Goal: Task Accomplishment & Management: Use online tool/utility

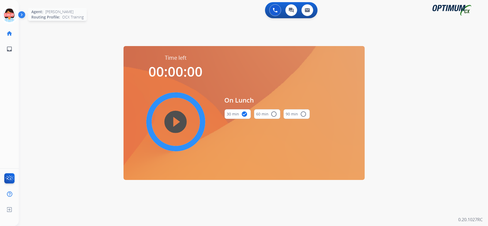
drag, startPoint x: 0, startPoint y: 0, endPoint x: 10, endPoint y: 12, distance: 16.0
click at [10, 12] on icon at bounding box center [9, 14] width 17 height 17
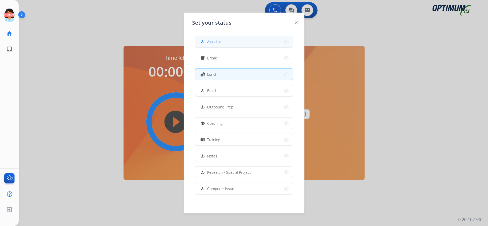
click at [253, 44] on button "how_to_reg Available" at bounding box center [244, 42] width 98 height 12
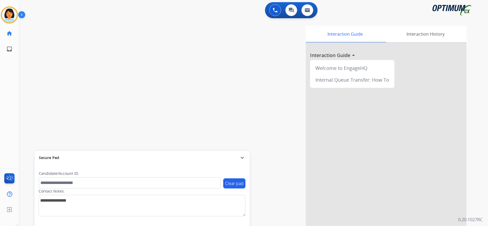
drag, startPoint x: 93, startPoint y: 79, endPoint x: 99, endPoint y: 88, distance: 11.2
click at [93, 79] on div "swap_horiz Break voice bridge close_fullscreen Connect 3-Way Call merge_type Se…" at bounding box center [247, 131] width 456 height 224
click at [69, 34] on mat-icon "content_copy" at bounding box center [71, 32] width 5 height 5
click at [101, 42] on button "Disconnect" at bounding box center [101, 44] width 11 height 11
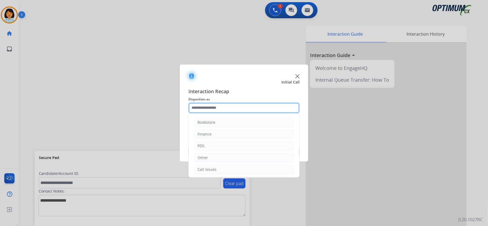
click at [237, 103] on input "text" at bounding box center [243, 108] width 111 height 11
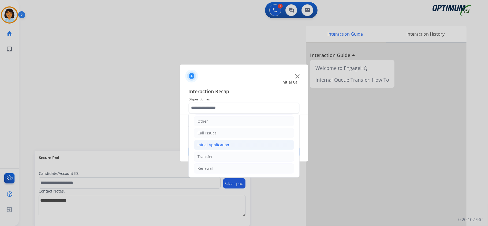
click at [218, 145] on div "Initial Application" at bounding box center [214, 144] width 32 height 5
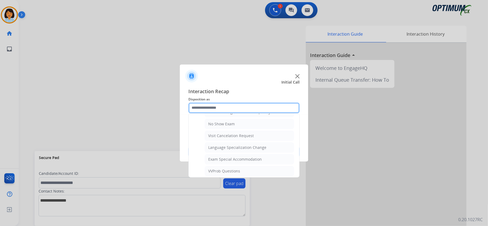
scroll to position [252, 0]
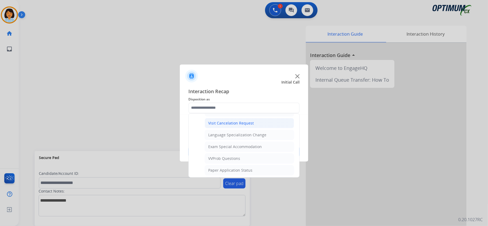
click at [229, 126] on div "Visit Cancelation Request" at bounding box center [231, 123] width 46 height 5
type input "**********"
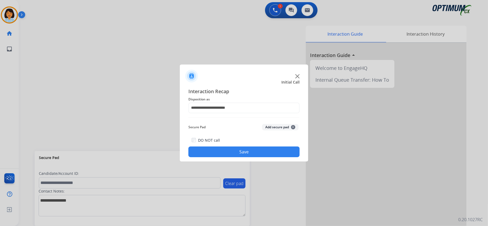
click at [231, 148] on button "Save" at bounding box center [243, 152] width 111 height 11
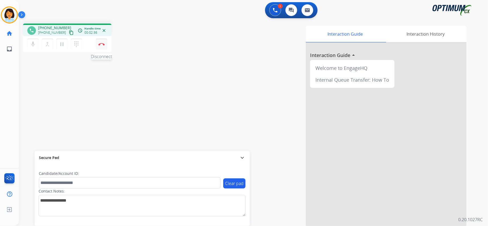
click at [101, 44] on img at bounding box center [101, 44] width 6 height 3
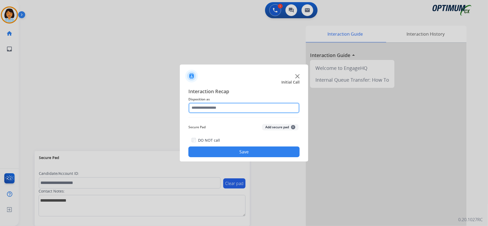
click at [240, 111] on input "text" at bounding box center [243, 108] width 111 height 11
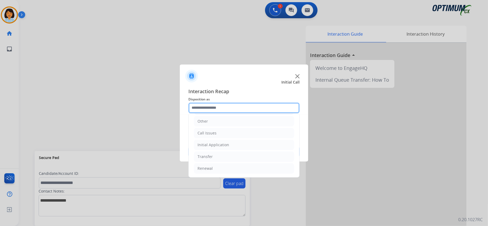
scroll to position [38, 0]
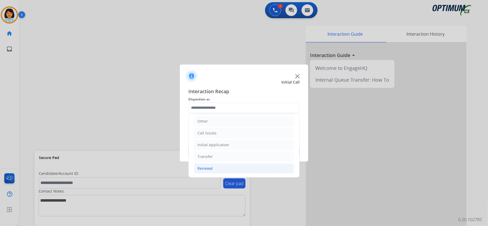
click at [217, 166] on li "Renewal" at bounding box center [244, 168] width 100 height 10
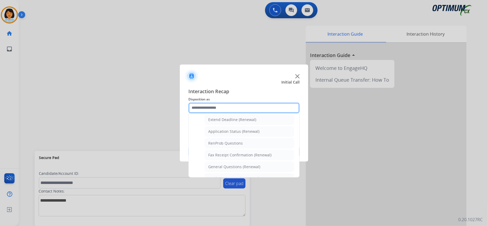
scroll to position [139, 0]
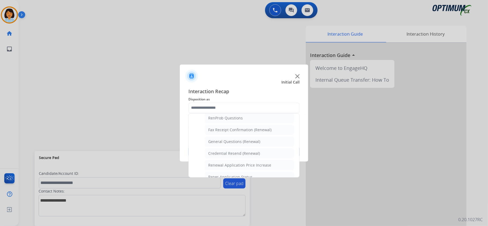
click at [225, 144] on div "General Questions (Renewal)" at bounding box center [234, 141] width 52 height 5
type input "**********"
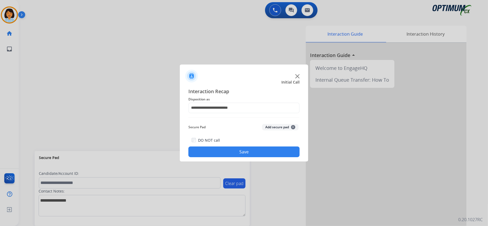
click at [226, 153] on button "Save" at bounding box center [243, 152] width 111 height 11
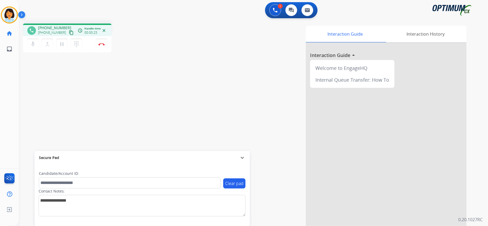
click at [68, 29] on button "content_copy" at bounding box center [71, 32] width 6 height 6
click at [69, 31] on mat-icon "content_copy" at bounding box center [71, 32] width 5 height 5
click at [69, 32] on mat-icon "content_copy" at bounding box center [71, 32] width 5 height 5
click at [104, 42] on button "Disconnect" at bounding box center [101, 44] width 11 height 11
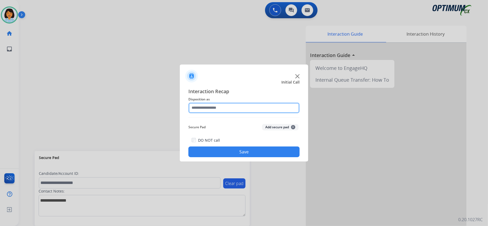
click at [215, 105] on input "text" at bounding box center [243, 108] width 111 height 11
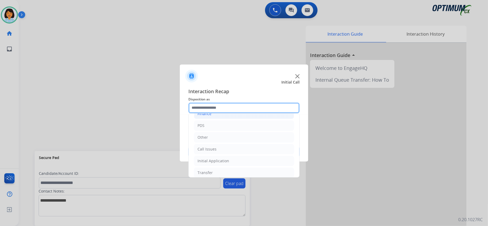
scroll to position [38, 0]
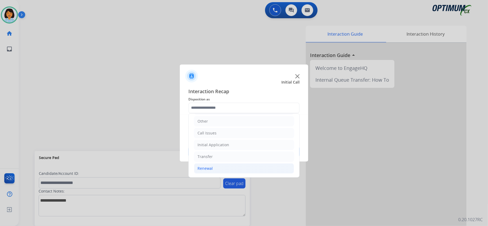
click at [209, 169] on div "Renewal" at bounding box center [205, 168] width 15 height 5
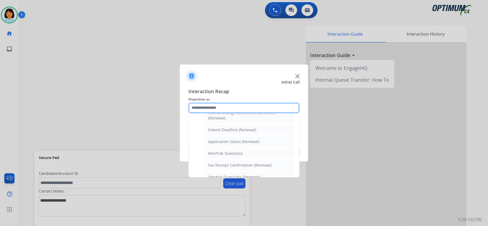
scroll to position [109, 0]
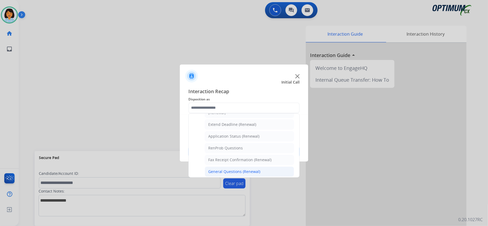
click at [219, 171] on li "General Questions (Renewal)" at bounding box center [249, 172] width 89 height 10
type input "**********"
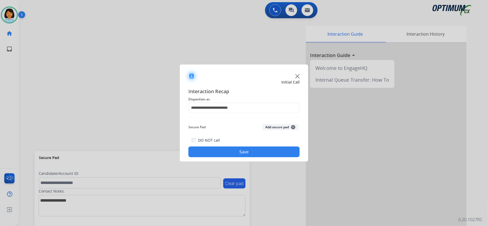
drag, startPoint x: 219, startPoint y: 158, endPoint x: 219, endPoint y: 152, distance: 5.6
click at [219, 157] on div "**********" at bounding box center [244, 122] width 128 height 79
click at [219, 150] on button "Save" at bounding box center [243, 152] width 111 height 11
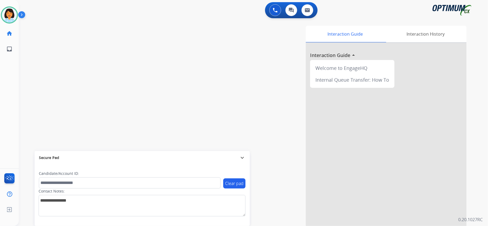
drag, startPoint x: 188, startPoint y: 226, endPoint x: 189, endPoint y: 228, distance: 2.7
click at [189, 226] on html "Outbound call Quit Outbound call Quit Schedule interaction + Add to my list Cus…" at bounding box center [244, 113] width 488 height 226
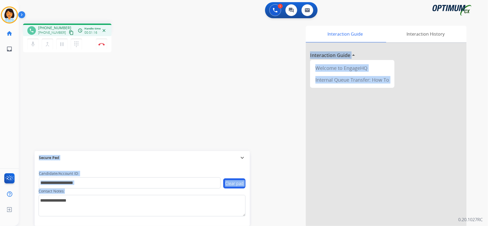
click at [69, 31] on mat-icon "content_copy" at bounding box center [71, 32] width 5 height 5
click at [100, 43] on img at bounding box center [101, 44] width 6 height 3
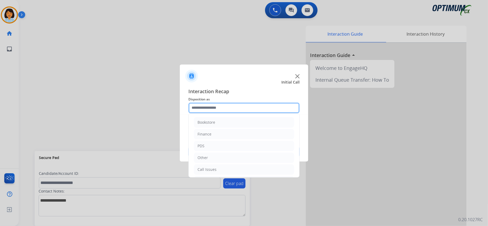
click at [223, 108] on input "text" at bounding box center [243, 108] width 111 height 11
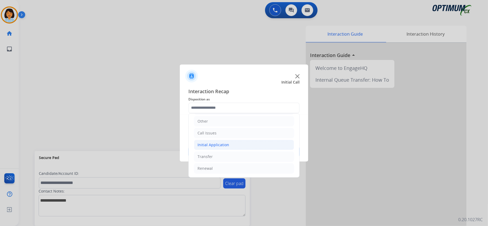
click at [219, 145] on div "Initial Application" at bounding box center [214, 144] width 32 height 5
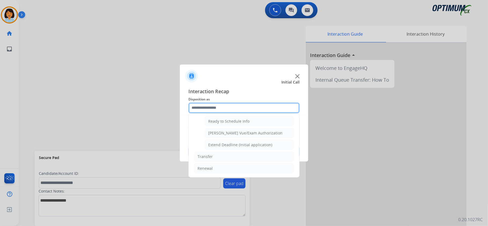
scroll to position [330, 0]
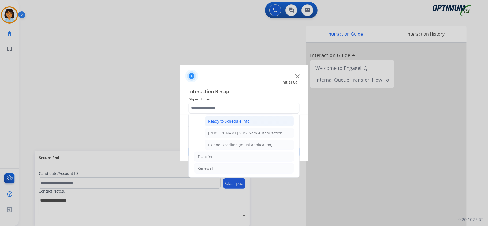
click at [227, 122] on div "Ready to Schedule Info" at bounding box center [228, 121] width 41 height 5
type input "**********"
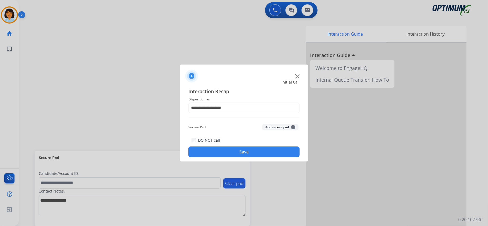
drag, startPoint x: 234, startPoint y: 151, endPoint x: 217, endPoint y: 175, distance: 29.0
click at [234, 153] on button "Save" at bounding box center [243, 152] width 111 height 11
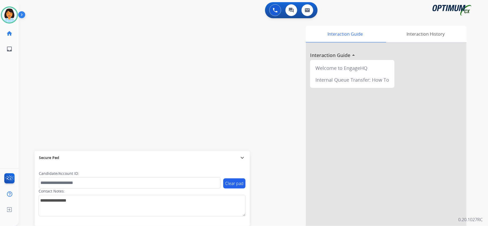
click at [113, 54] on div "swap_horiz Break voice bridge close_fullscreen Connect 3-Way Call merge_type Se…" at bounding box center [247, 131] width 456 height 224
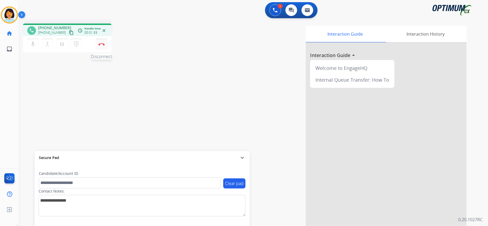
click at [102, 45] on img at bounding box center [101, 44] width 6 height 3
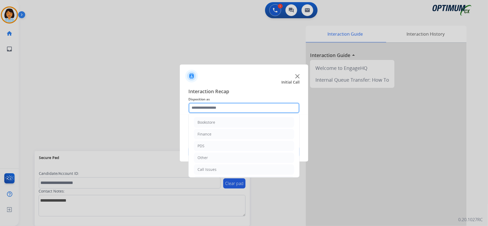
click at [210, 105] on input "text" at bounding box center [243, 108] width 111 height 11
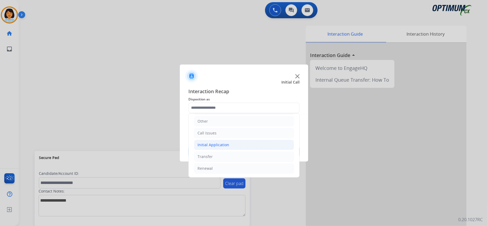
click at [229, 148] on li "Initial Application" at bounding box center [244, 145] width 100 height 10
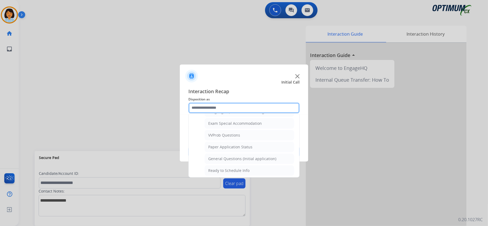
scroll to position [288, 0]
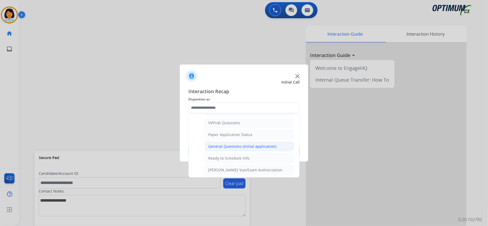
click at [231, 149] on div "General Questions (Initial application)" at bounding box center [242, 146] width 68 height 5
type input "**********"
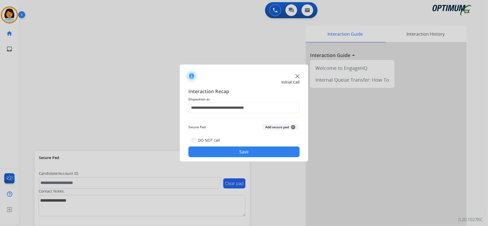
click at [231, 151] on button "Save" at bounding box center [243, 152] width 111 height 11
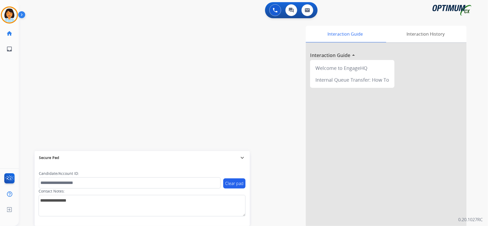
click at [119, 113] on div "swap_horiz Break voice bridge close_fullscreen Connect 3-Way Call merge_type Se…" at bounding box center [247, 131] width 456 height 224
click at [69, 34] on mat-icon "content_copy" at bounding box center [71, 32] width 5 height 5
click at [103, 44] on img at bounding box center [101, 44] width 6 height 3
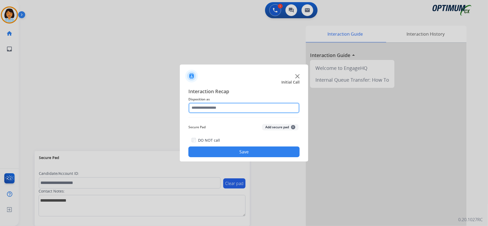
click at [232, 109] on input "text" at bounding box center [243, 108] width 111 height 11
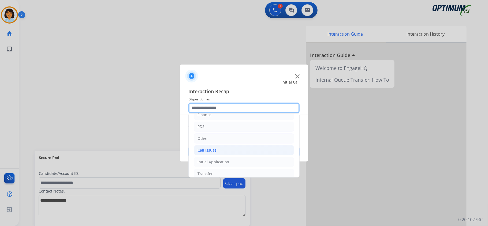
scroll to position [36, 0]
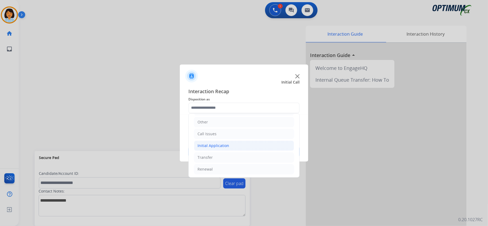
click at [227, 145] on div "Initial Application" at bounding box center [214, 145] width 32 height 5
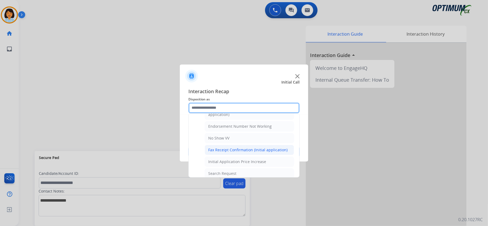
scroll to position [179, 0]
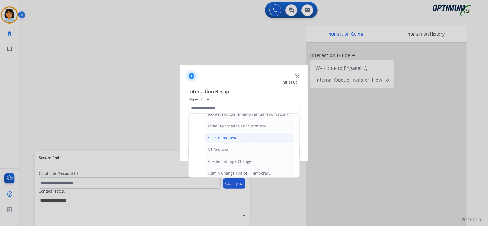
click at [229, 139] on div "Search Request" at bounding box center [222, 137] width 28 height 5
type input "**********"
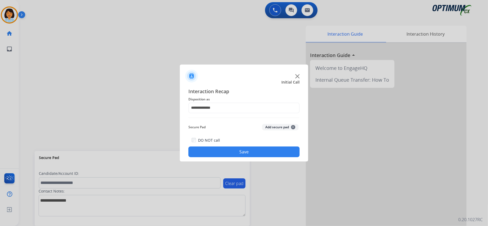
click at [228, 150] on button "Save" at bounding box center [243, 152] width 111 height 11
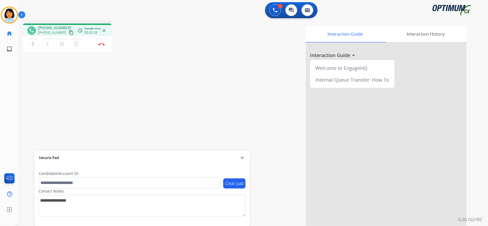
click at [69, 33] on mat-icon "content_copy" at bounding box center [71, 32] width 5 height 5
click at [146, 88] on div "phone +12022895090 +12022895090 content_copy access_time Call metrics Queue 00:…" at bounding box center [247, 131] width 456 height 224
click at [102, 44] on img at bounding box center [101, 44] width 6 height 3
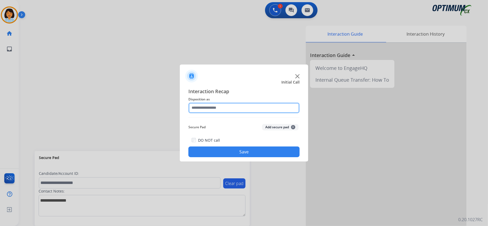
click at [244, 103] on input "text" at bounding box center [243, 108] width 111 height 11
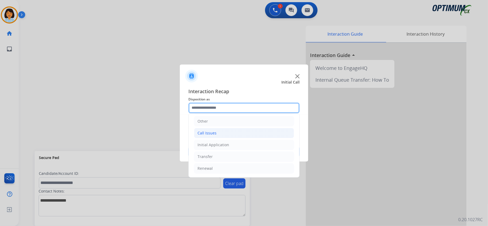
scroll to position [38, 0]
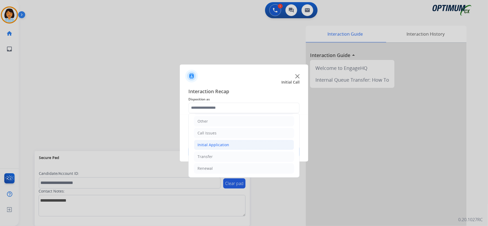
click at [214, 144] on div "Initial Application" at bounding box center [214, 144] width 32 height 5
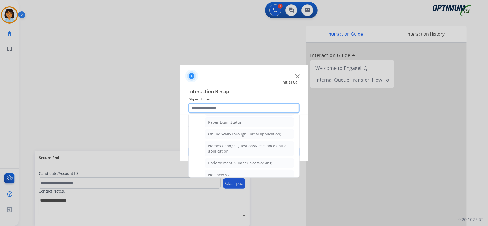
scroll to position [109, 0]
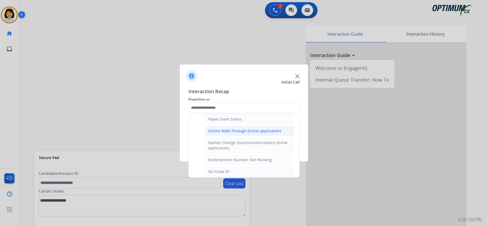
click at [237, 133] on div "Online Walk-Through (Initial application)" at bounding box center [244, 130] width 73 height 5
type input "**********"
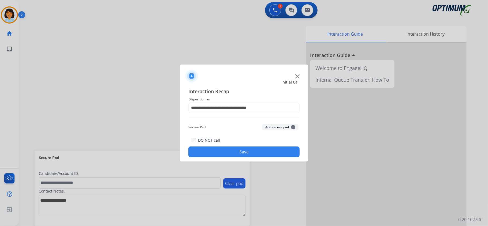
click at [234, 152] on button "Save" at bounding box center [243, 152] width 111 height 11
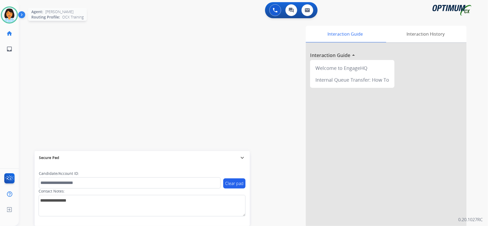
click at [7, 16] on img at bounding box center [9, 15] width 15 height 15
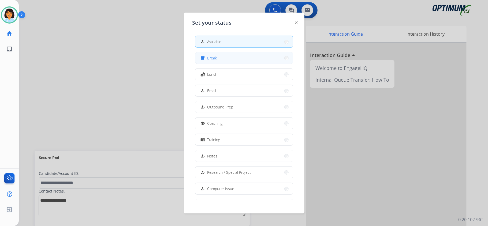
click at [232, 57] on button "free_breakfast Break" at bounding box center [244, 58] width 98 height 12
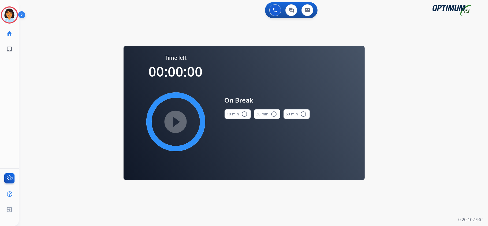
click at [237, 113] on button "10 min radio_button_unchecked" at bounding box center [238, 114] width 26 height 10
click at [179, 121] on mat-icon "play_circle_filled" at bounding box center [176, 122] width 6 height 6
click at [444, 124] on div "0 Voice Interactions 0 Chat Interactions 0 Email Interactions swap_horiz Break …" at bounding box center [253, 113] width 469 height 226
click at [11, 16] on icon at bounding box center [9, 14] width 17 height 17
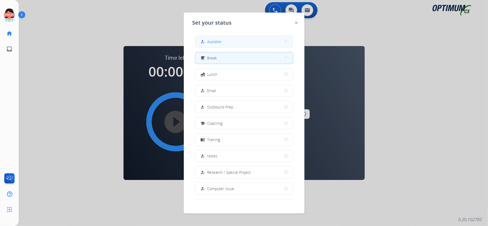
click at [242, 41] on button "how_to_reg Available" at bounding box center [244, 42] width 98 height 12
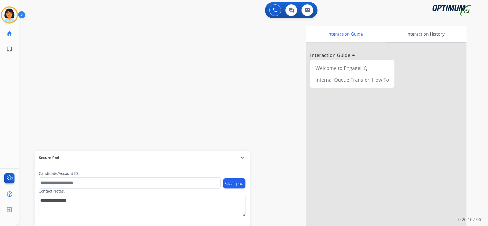
click at [147, 85] on div "swap_horiz Break voice bridge close_fullscreen Connect 3-Way Call merge_type Se…" at bounding box center [247, 131] width 456 height 224
click at [9, 15] on img at bounding box center [9, 15] width 15 height 15
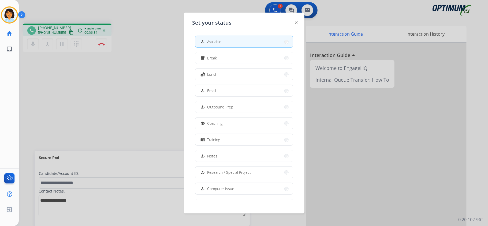
click at [298, 21] on div "Set your status how_to_reg Available free_breakfast Break fastfood Lunch how_to…" at bounding box center [244, 113] width 121 height 201
click at [297, 21] on img at bounding box center [296, 22] width 3 height 3
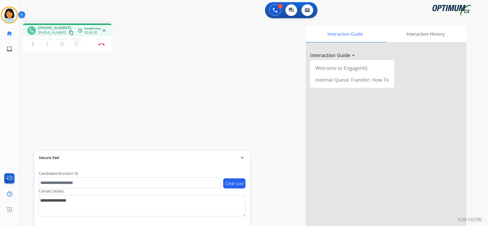
drag, startPoint x: 94, startPoint y: 46, endPoint x: 98, endPoint y: 43, distance: 4.6
click at [94, 46] on div "mic Mute merge_type Bridge pause Hold dialpad Dialpad Disconnect" at bounding box center [67, 44] width 88 height 16
click at [99, 43] on img at bounding box center [101, 44] width 6 height 3
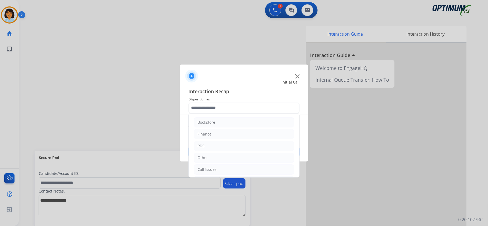
click at [224, 111] on input "text" at bounding box center [243, 108] width 111 height 11
click at [222, 142] on li "Initial Application" at bounding box center [244, 146] width 100 height 10
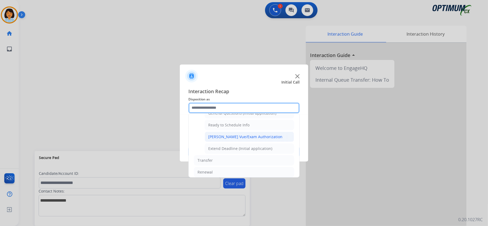
scroll to position [322, 0]
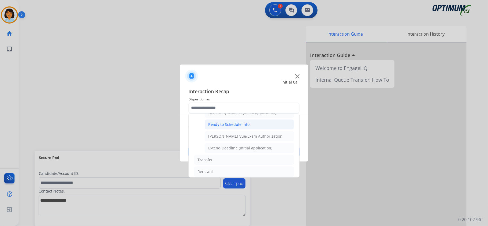
click at [228, 127] on div "Ready to Schedule Info" at bounding box center [228, 124] width 41 height 5
type input "**********"
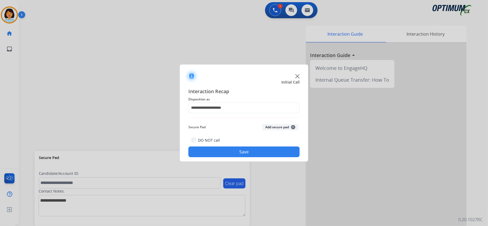
click at [239, 151] on button "Save" at bounding box center [243, 152] width 111 height 11
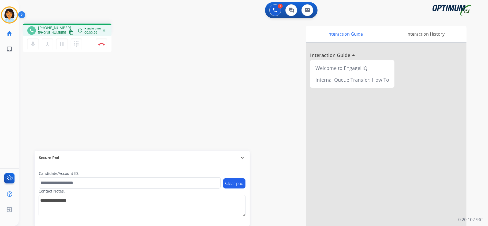
click at [69, 31] on mat-icon "content_copy" at bounding box center [71, 32] width 5 height 5
click at [104, 43] on img at bounding box center [101, 44] width 6 height 3
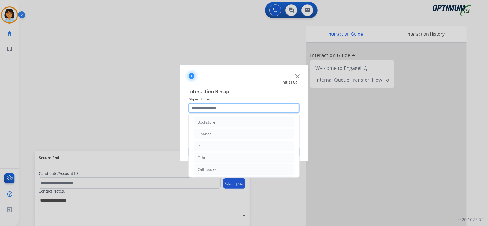
click at [261, 111] on input "text" at bounding box center [243, 108] width 111 height 11
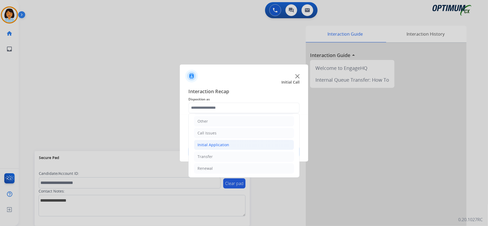
click at [228, 143] on div "Initial Application" at bounding box center [214, 144] width 32 height 5
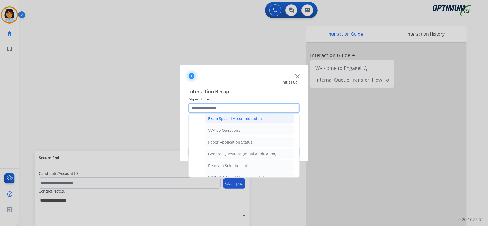
scroll to position [288, 0]
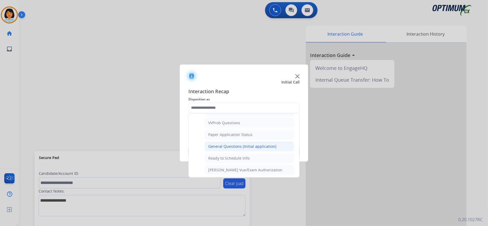
click at [238, 149] on div "General Questions (Initial application)" at bounding box center [242, 146] width 68 height 5
type input "**********"
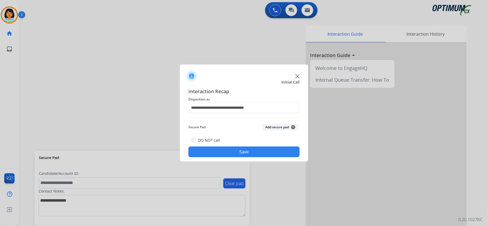
click at [239, 155] on button "Save" at bounding box center [243, 152] width 111 height 11
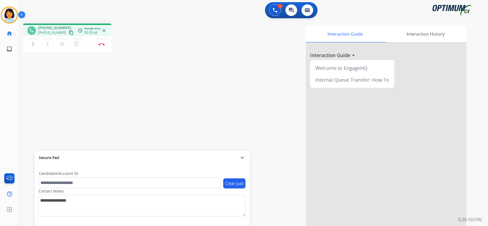
click at [69, 32] on mat-icon "content_copy" at bounding box center [71, 32] width 5 height 5
click at [100, 45] on button "Disconnect" at bounding box center [101, 44] width 11 height 11
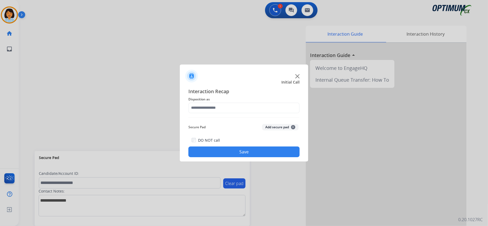
drag, startPoint x: 212, startPoint y: 97, endPoint x: 207, endPoint y: 120, distance: 23.4
click at [212, 109] on div "Interaction Recap Disposition as Secure Pad Add secure pad + DO NOT call Save" at bounding box center [243, 123] width 111 height 70
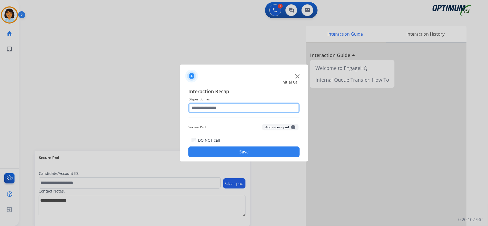
click at [215, 107] on input "text" at bounding box center [243, 108] width 111 height 11
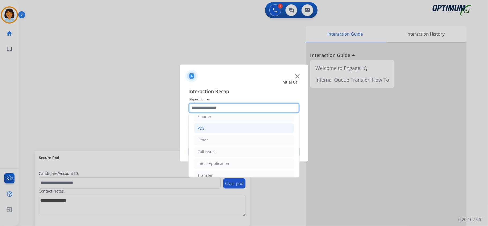
scroll to position [38, 0]
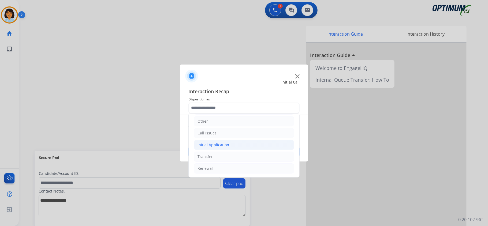
click at [222, 147] on li "Initial Application" at bounding box center [244, 145] width 100 height 10
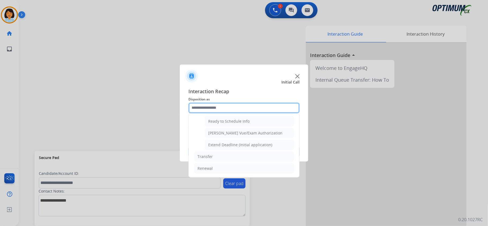
scroll to position [330, 0]
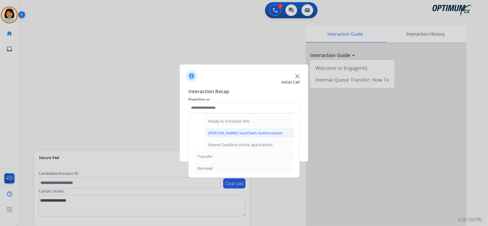
click at [229, 129] on li "Pearson Vue/Exam Authorization" at bounding box center [249, 133] width 89 height 10
type input "**********"
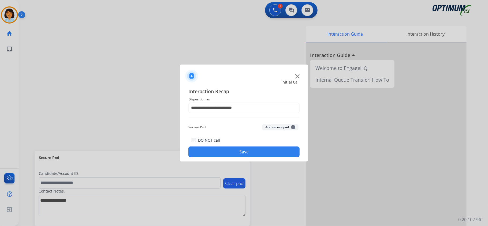
click at [236, 148] on button "Save" at bounding box center [243, 152] width 111 height 11
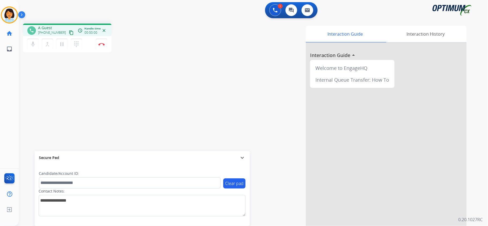
click at [265, 147] on div "Interaction Guide Interaction History Interaction Guide arrow_drop_up Welcome t…" at bounding box center [320, 134] width 292 height 217
click at [69, 31] on mat-icon "content_copy" at bounding box center [71, 32] width 5 height 5
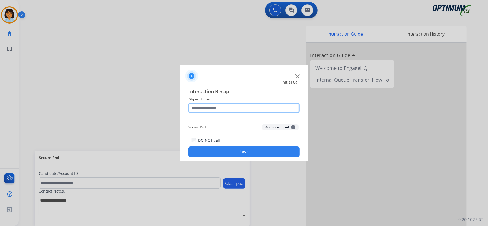
click at [223, 107] on input "text" at bounding box center [243, 108] width 111 height 11
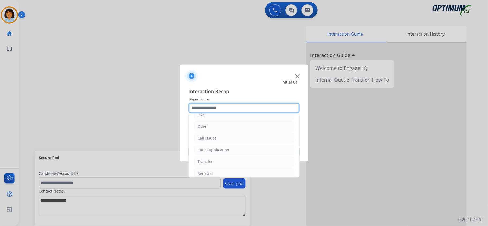
scroll to position [32, 0]
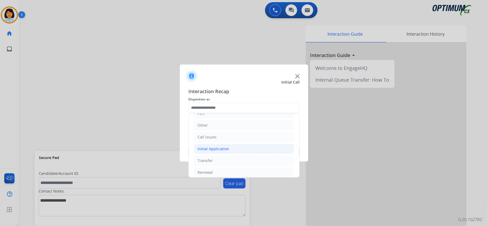
click at [228, 151] on div "Initial Application" at bounding box center [214, 148] width 32 height 5
click at [219, 137] on li "Call Issues" at bounding box center [244, 137] width 100 height 10
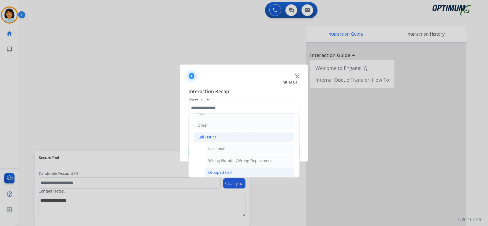
click at [226, 173] on div "Dropped Call" at bounding box center [220, 172] width 24 height 5
type input "**********"
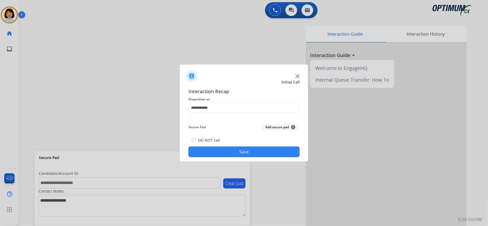
click at [227, 153] on button "Save" at bounding box center [243, 152] width 111 height 11
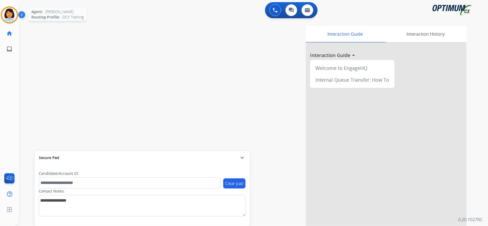
click at [7, 13] on img at bounding box center [9, 15] width 15 height 15
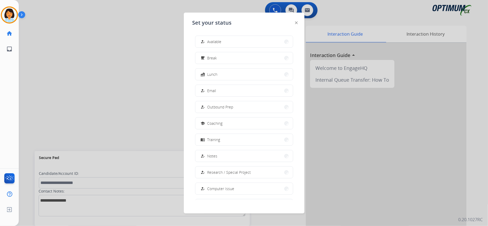
scroll to position [50, 0]
click at [217, 187] on span "Offline" at bounding box center [212, 188] width 11 height 6
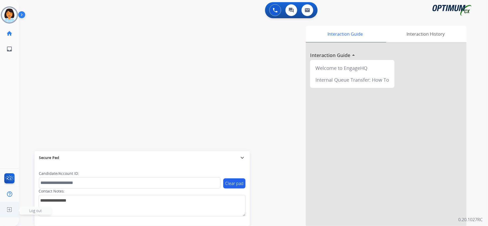
click at [10, 210] on img at bounding box center [10, 210] width 10 height 10
